Goal: Entertainment & Leisure: Consume media (video, audio)

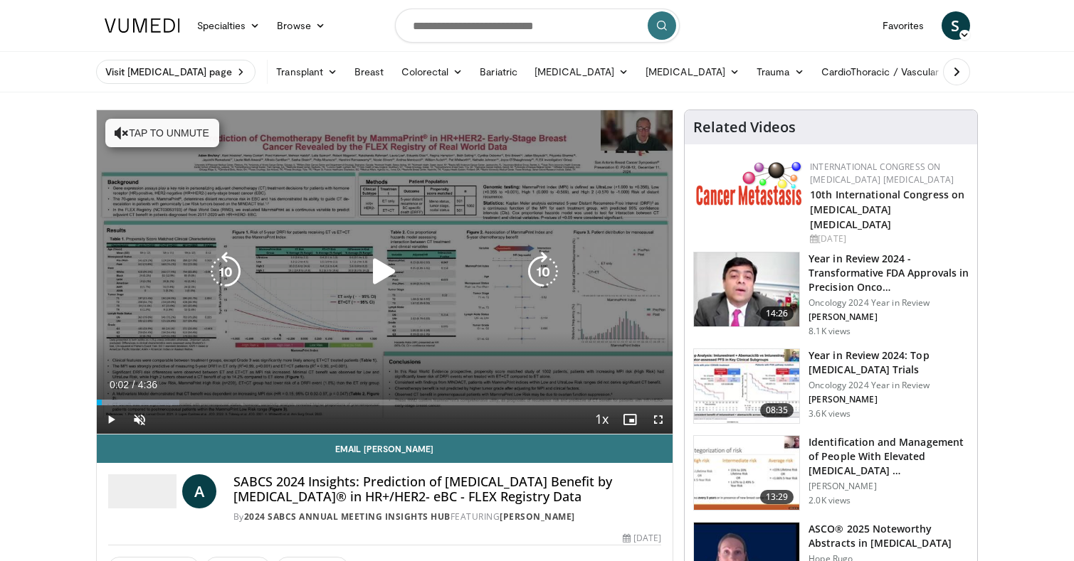
scroll to position [174, 0]
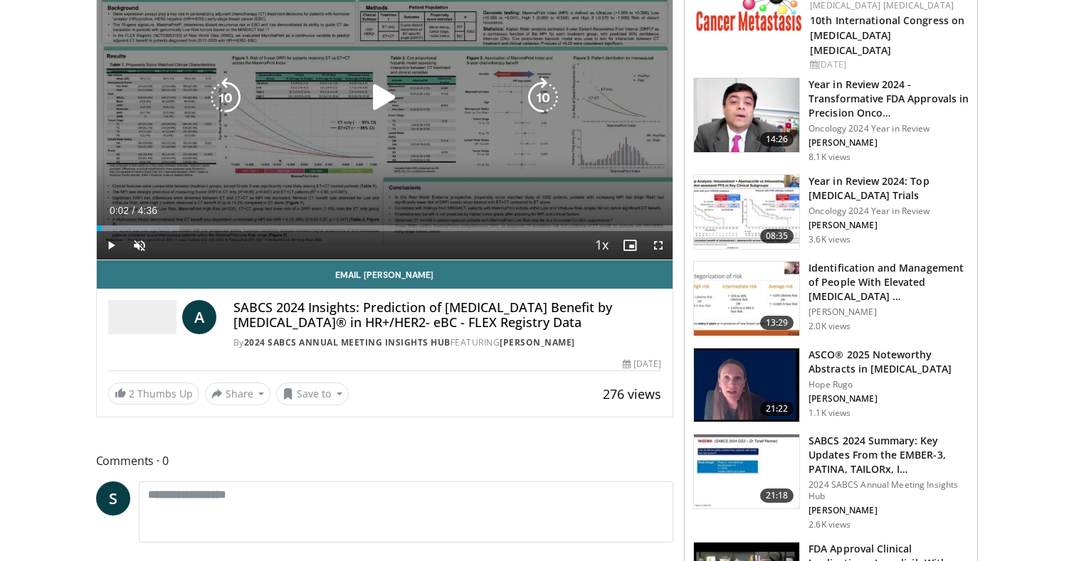
click at [366, 104] on icon "Video Player" at bounding box center [384, 98] width 40 height 40
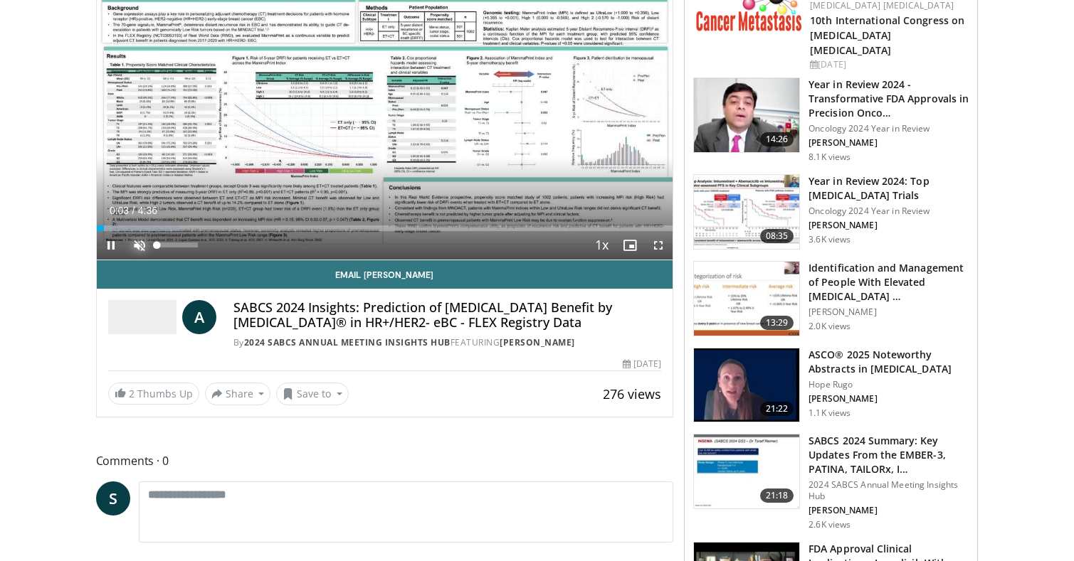
click at [139, 246] on span "Video Player" at bounding box center [139, 245] width 28 height 28
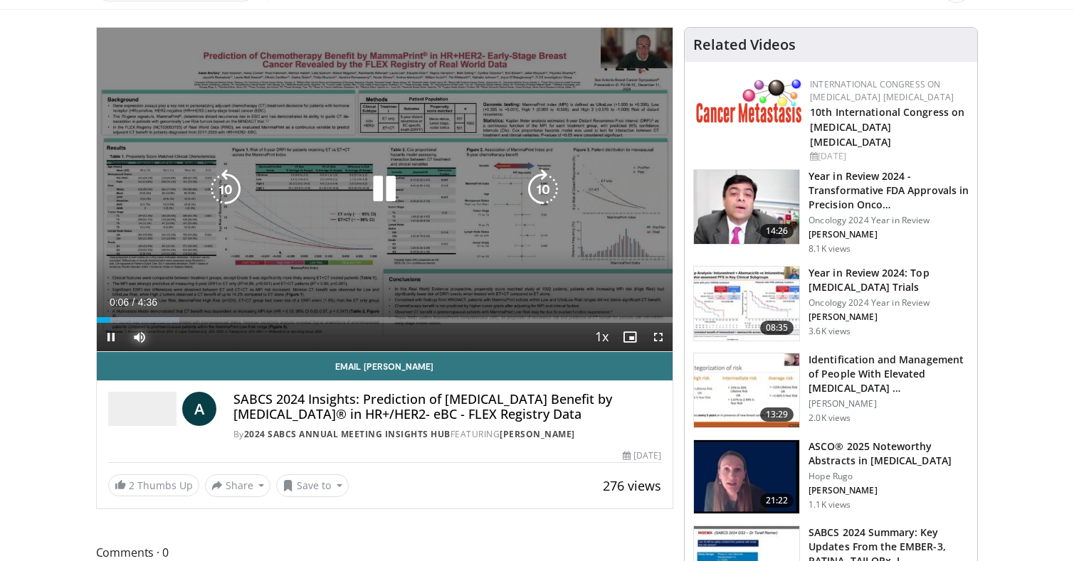
scroll to position [64, 0]
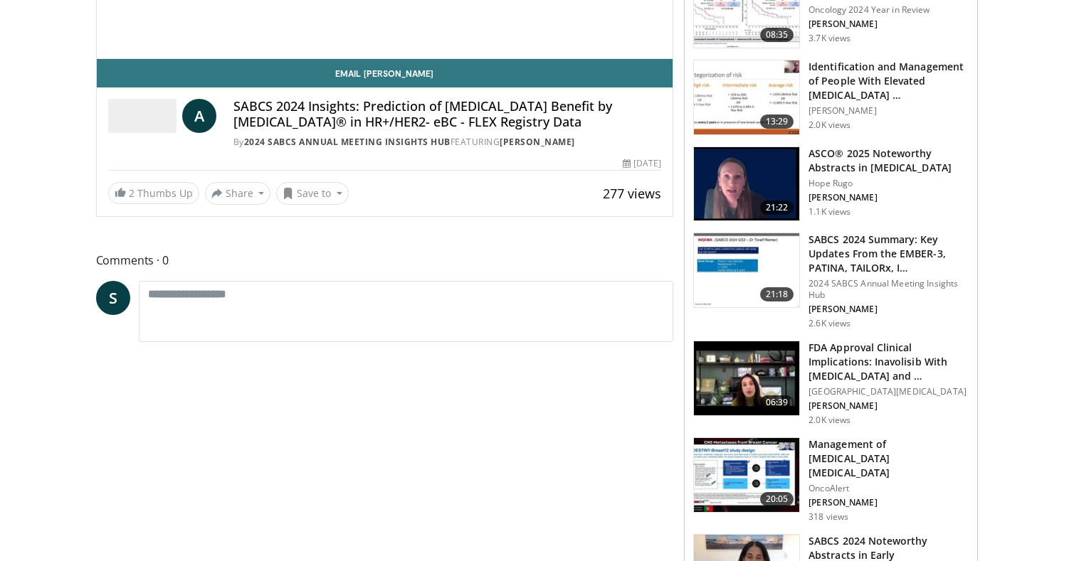
scroll to position [64, 0]
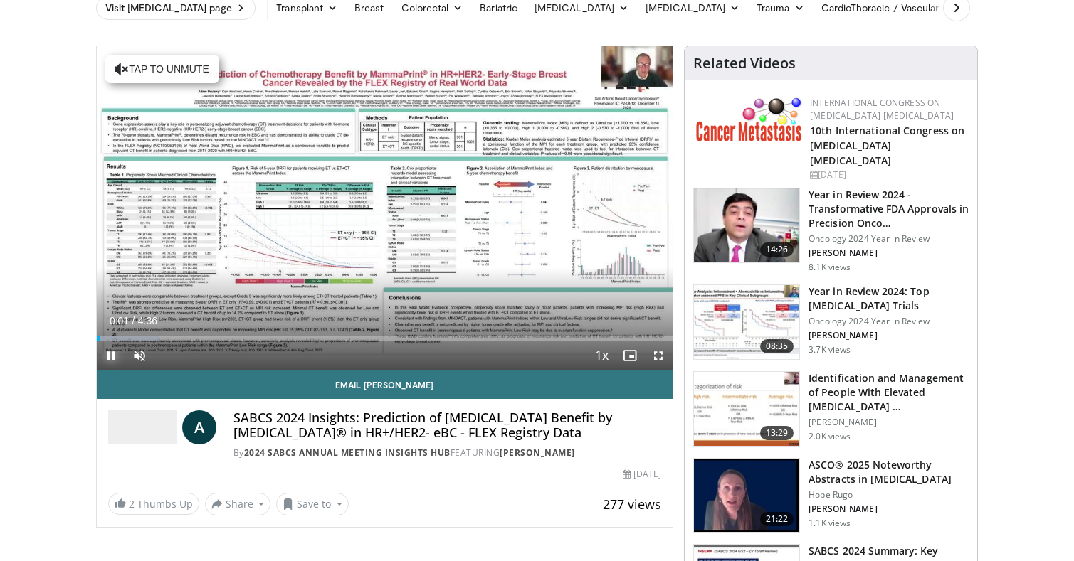
click at [105, 356] on span "Video Player" at bounding box center [111, 356] width 28 height 28
